Goal: Check status: Check status

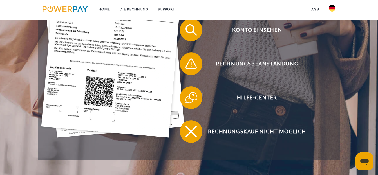
scroll to position [169, 0]
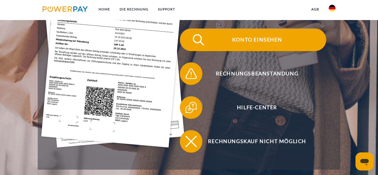
click at [262, 40] on span "Konto einsehen" at bounding box center [257, 39] width 138 height 23
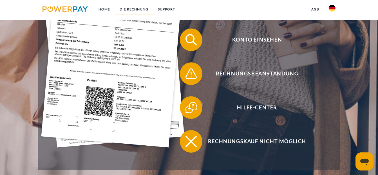
click at [131, 8] on link "DIE RECHNUNG" at bounding box center [134, 9] width 38 height 10
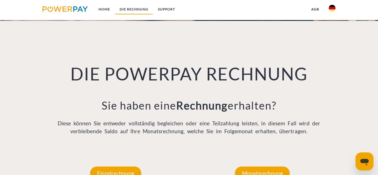
scroll to position [376, 0]
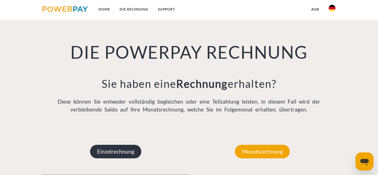
click at [113, 150] on p "Einzelrechnung" at bounding box center [115, 151] width 51 height 14
click at [115, 152] on p "Einzelrechnung" at bounding box center [115, 151] width 51 height 14
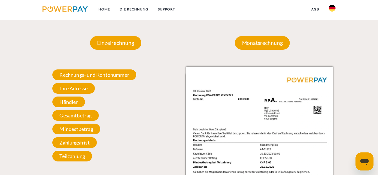
scroll to position [488, 0]
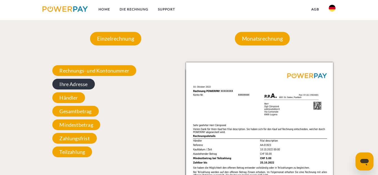
click at [74, 84] on span "Ihre Adresse" at bounding box center [73, 84] width 42 height 11
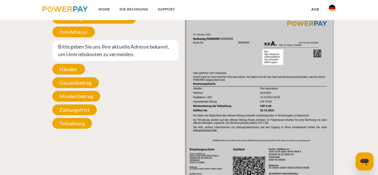
scroll to position [545, 0]
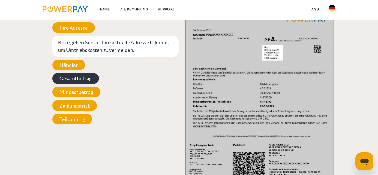
click at [75, 79] on span "Gesamtbetrag" at bounding box center [75, 78] width 46 height 11
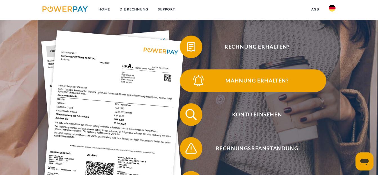
scroll to position [84, 0]
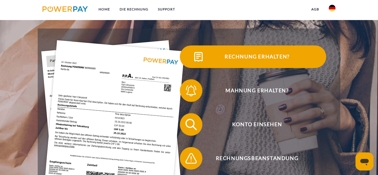
click at [240, 56] on span "Rechnung erhalten?" at bounding box center [257, 56] width 138 height 23
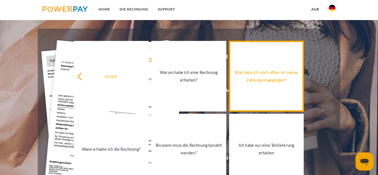
click at [276, 80] on div "Was habe ich noch offen, ist meine Zahlung eingegangen?" at bounding box center [266, 75] width 68 height 15
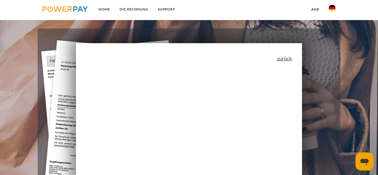
click at [286, 61] on link "zurück" at bounding box center [284, 58] width 15 height 5
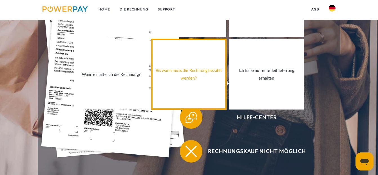
scroll to position [169, 0]
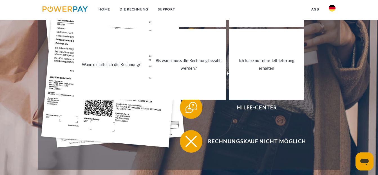
click at [18, 88] on header "Home DIE RECHNUNG SUPPORT" at bounding box center [189, 18] width 378 height 375
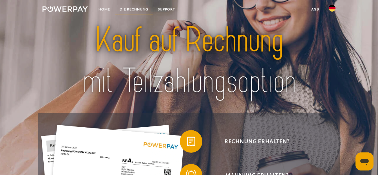
click at [134, 8] on link "DIE RECHNUNG" at bounding box center [134, 9] width 38 height 10
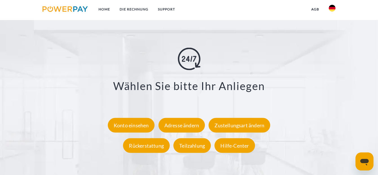
scroll to position [967, 0]
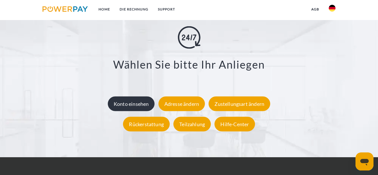
click at [136, 103] on div "Konto einsehen" at bounding box center [131, 103] width 47 height 15
